Goal: Communication & Community: Answer question/provide support

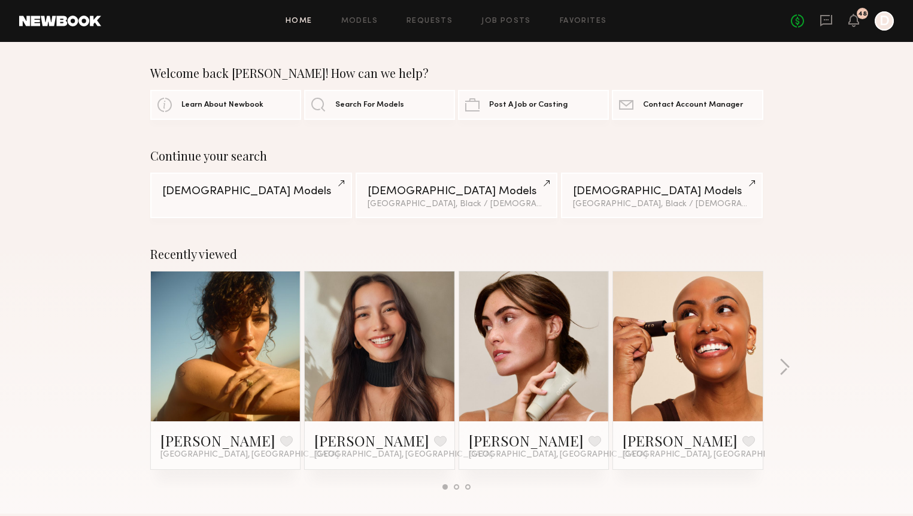
click at [830, 27] on link at bounding box center [826, 21] width 13 height 15
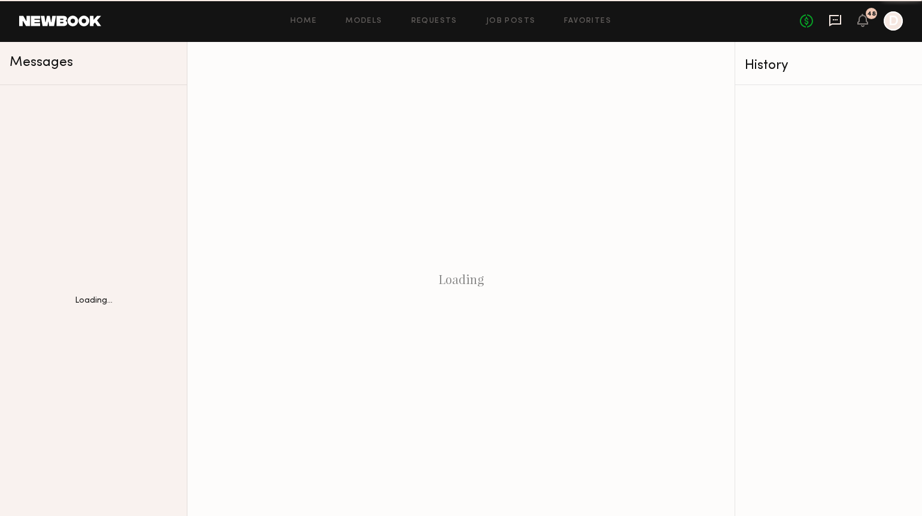
click at [829, 21] on icon at bounding box center [835, 20] width 13 height 13
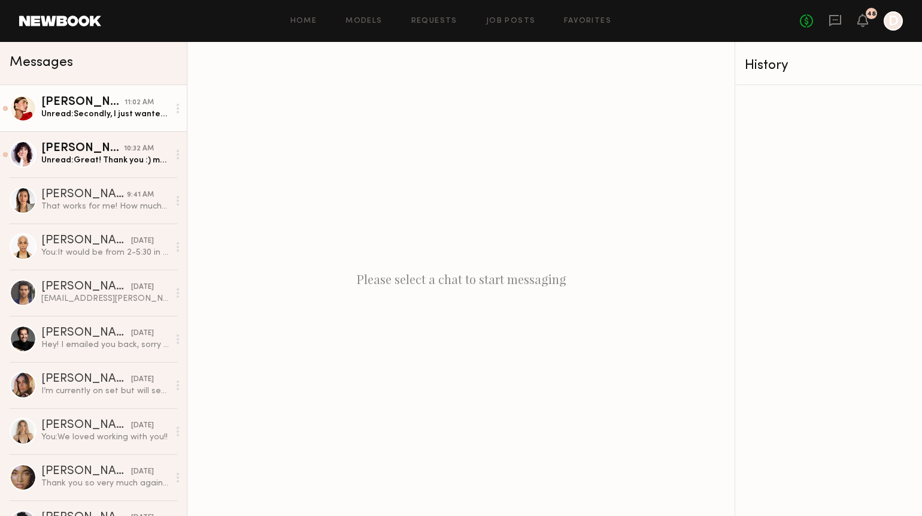
click at [120, 122] on link "[PERSON_NAME] 11:02 AM Unread: Secondly, I just wanted to check, though I under…" at bounding box center [93, 108] width 187 height 46
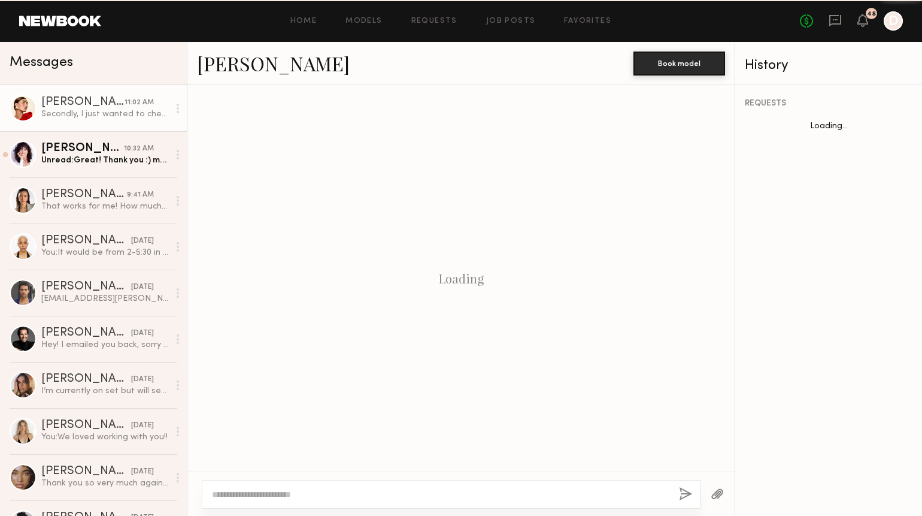
scroll to position [1019, 0]
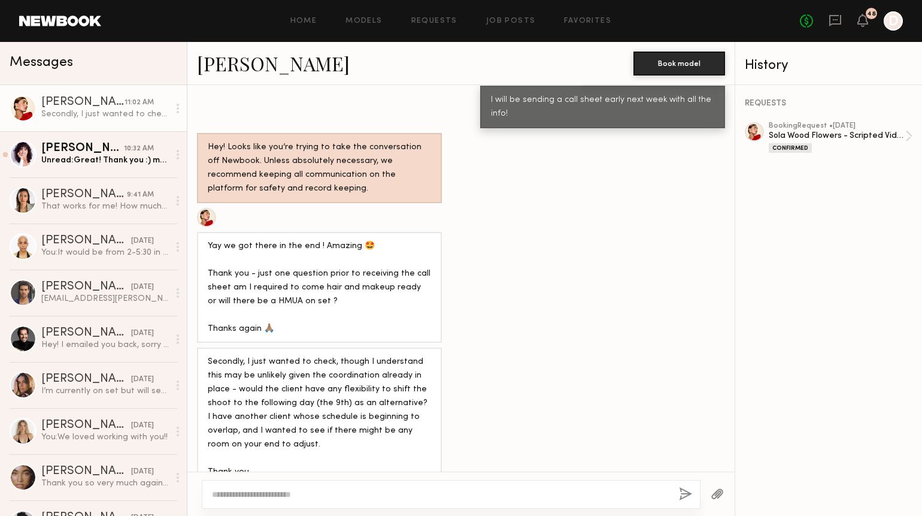
click at [320, 499] on textarea at bounding box center [441, 494] width 458 height 12
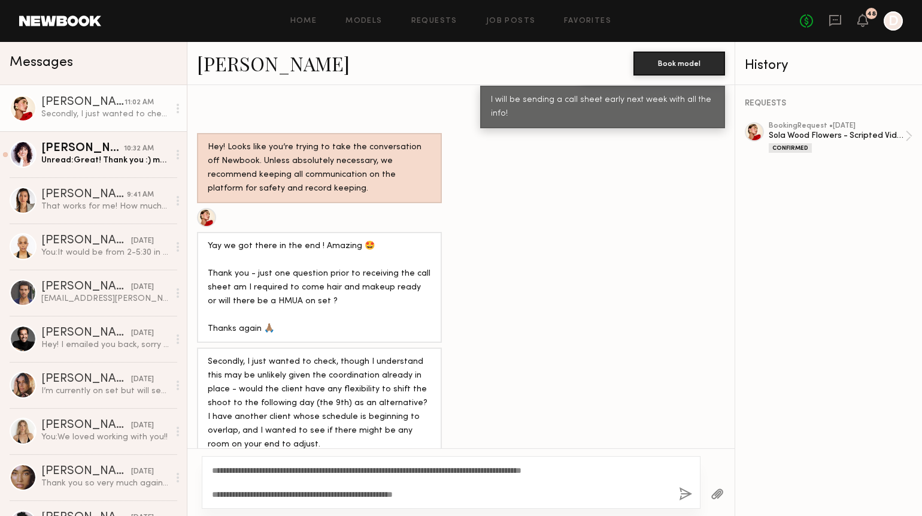
click at [606, 471] on textarea "**********" at bounding box center [441, 482] width 458 height 36
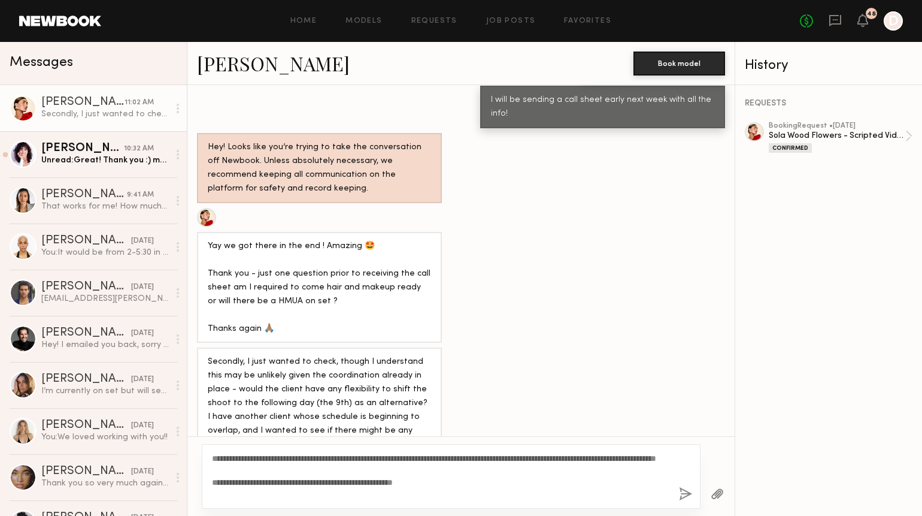
type textarea "**********"
click at [683, 494] on button "button" at bounding box center [685, 494] width 13 height 15
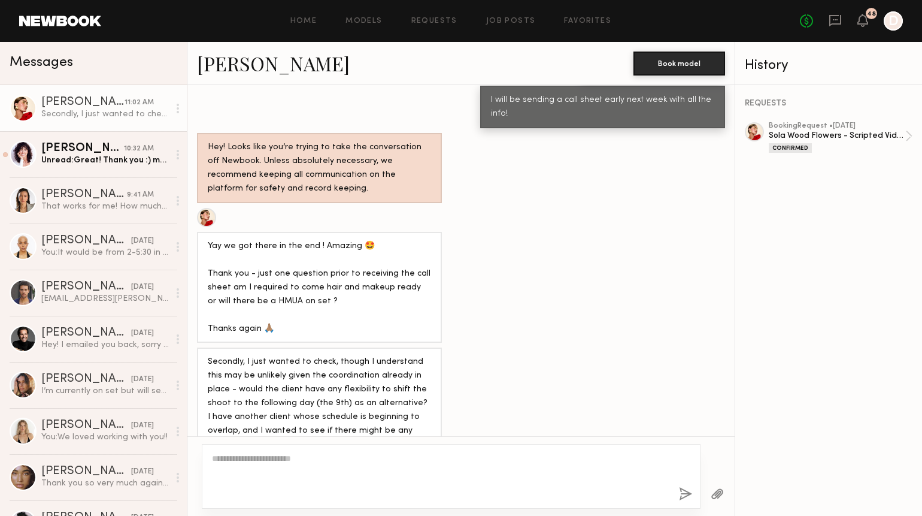
scroll to position [1197, 0]
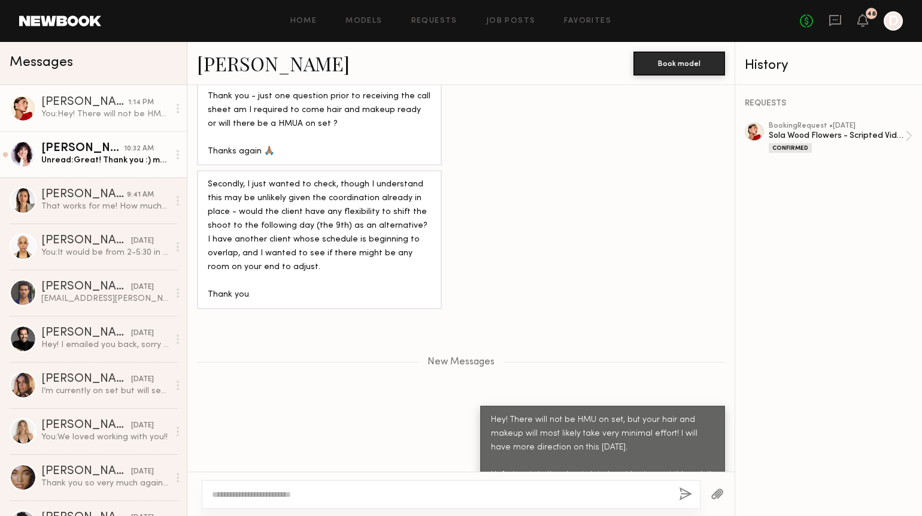
click at [93, 157] on div "Unread: Great! Thank you :) my email is [EMAIL_ADDRESS][DOMAIN_NAME]" at bounding box center [105, 160] width 128 height 11
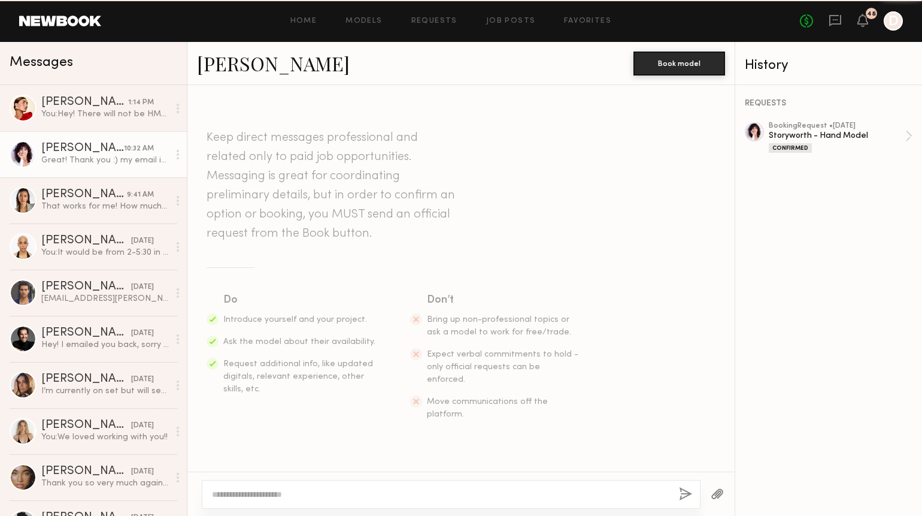
scroll to position [674, 0]
